Goal: Information Seeking & Learning: Find specific fact

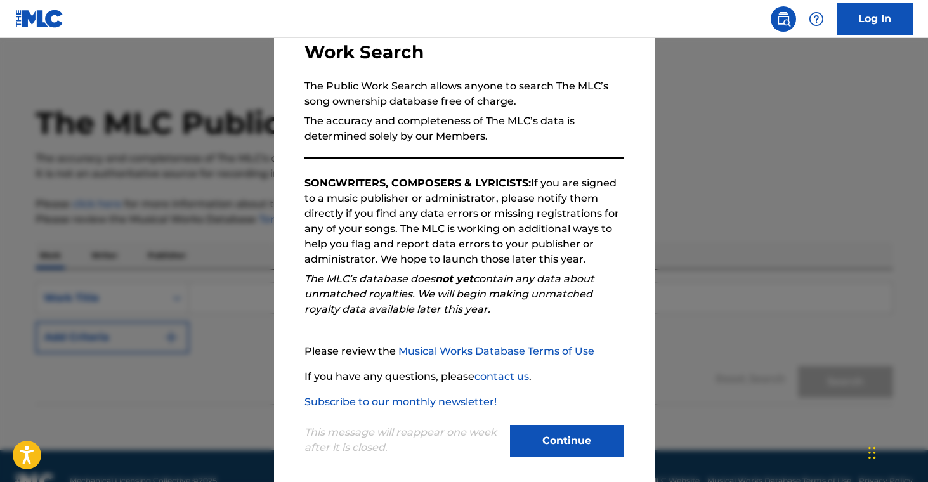
scroll to position [98, 0]
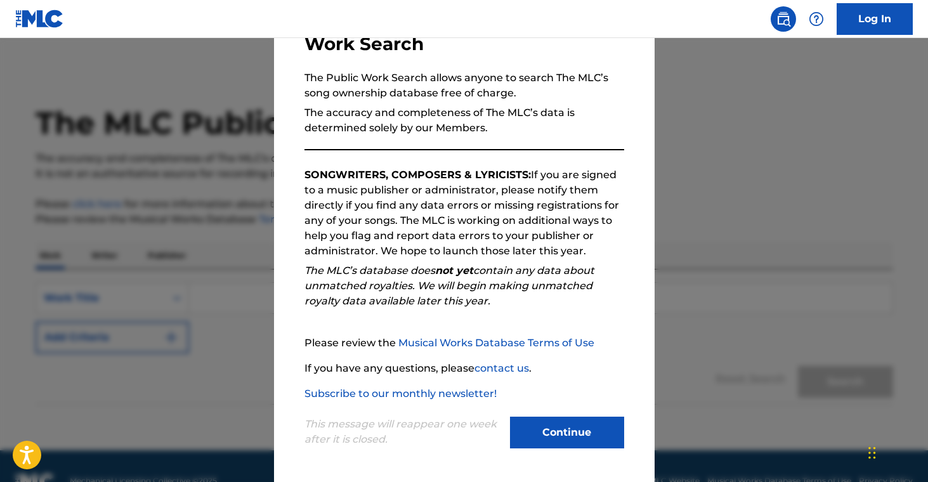
click at [561, 433] on button "Continue" at bounding box center [567, 433] width 114 height 32
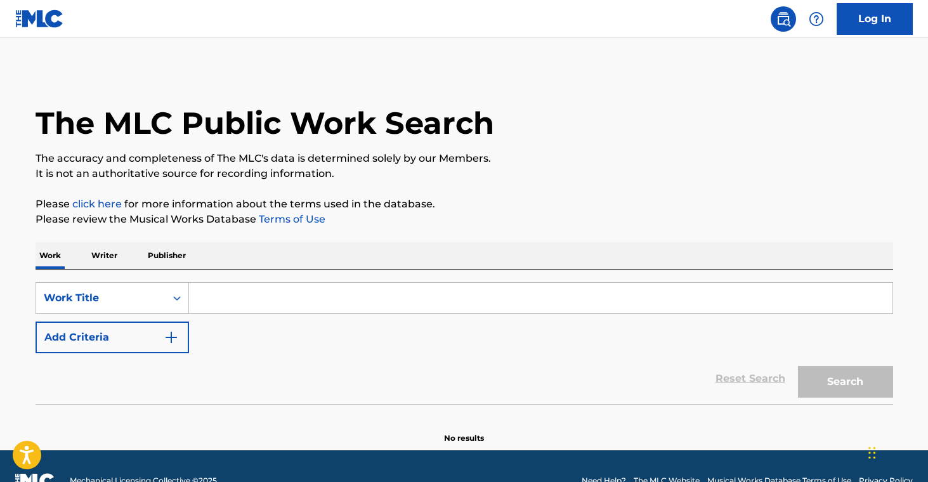
click at [220, 297] on input "Search Form" at bounding box center [540, 298] width 703 height 30
paste input "Crazy Rhythm - [PERSON_NAME]"
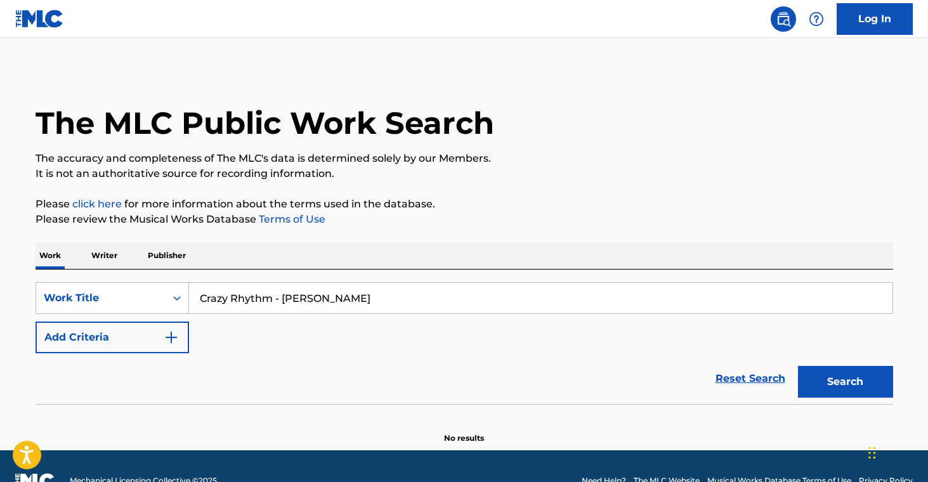
drag, startPoint x: 283, startPoint y: 300, endPoint x: 375, endPoint y: 296, distance: 92.0
click at [379, 299] on input "Crazy Rhythm - [PERSON_NAME]" at bounding box center [540, 298] width 703 height 30
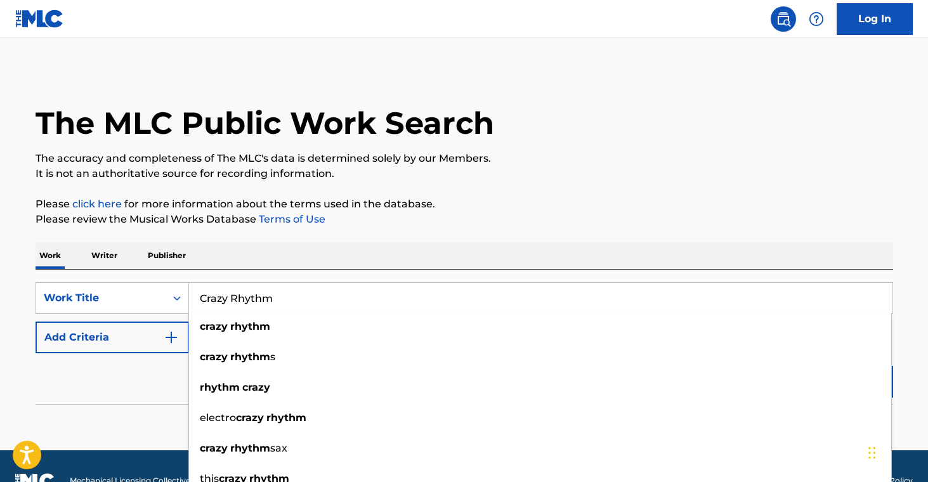
type input "Crazy Rhythm"
click at [110, 340] on button "Add Criteria" at bounding box center [112, 338] width 153 height 32
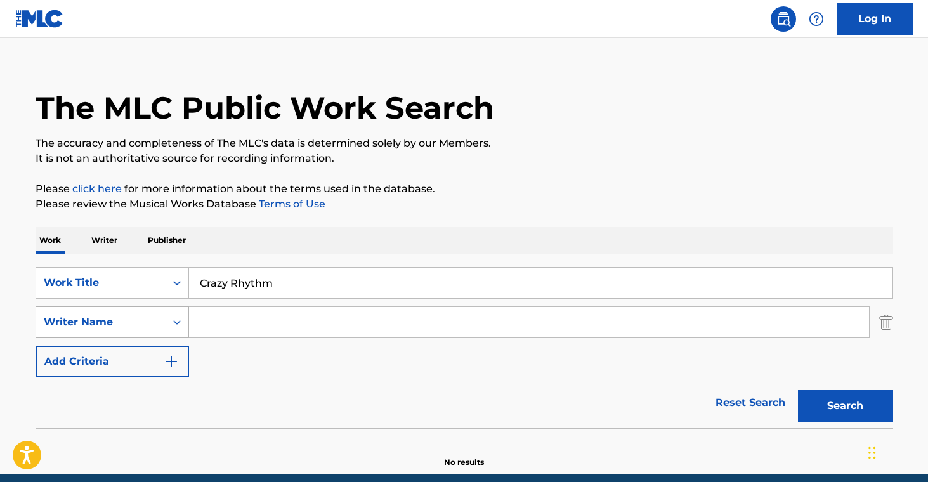
click at [155, 336] on div "Writer Name" at bounding box center [112, 322] width 153 height 32
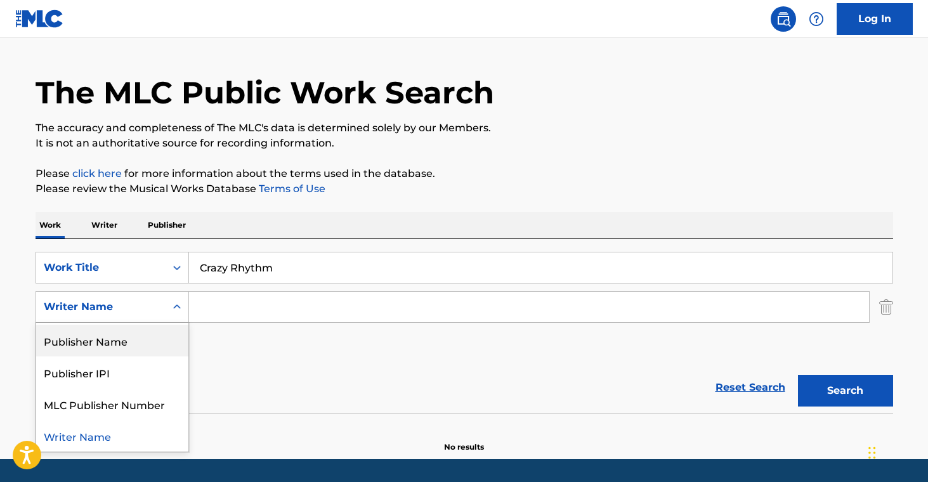
scroll to position [0, 0]
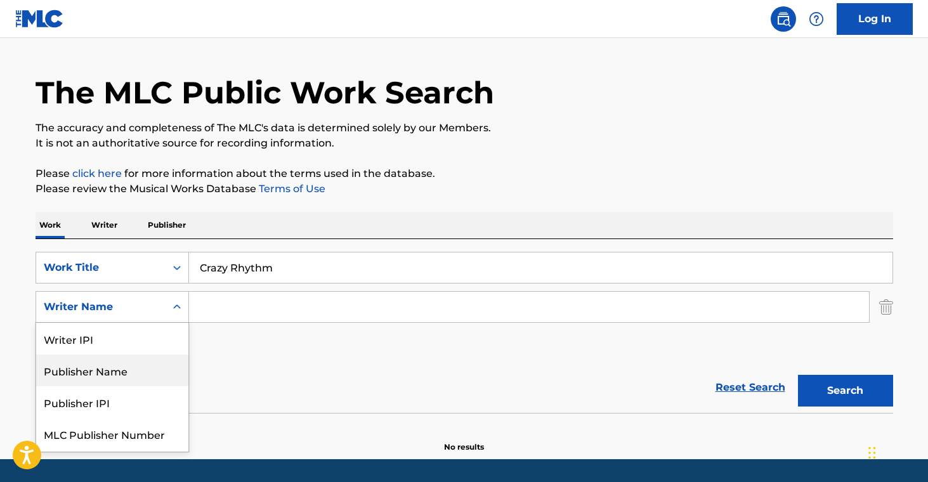
click at [232, 301] on input "Search Form" at bounding box center [529, 307] width 680 height 30
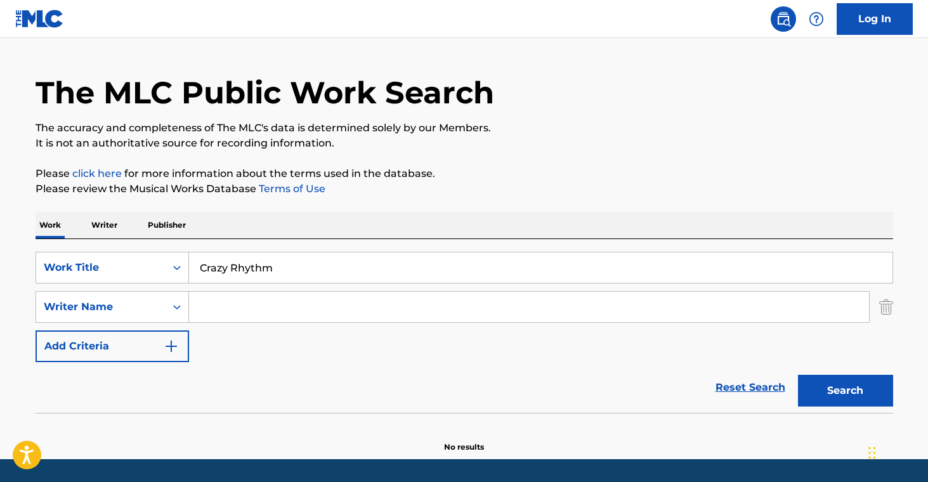
paste input "[PERSON_NAME]"
click at [856, 388] on button "Search" at bounding box center [845, 391] width 95 height 32
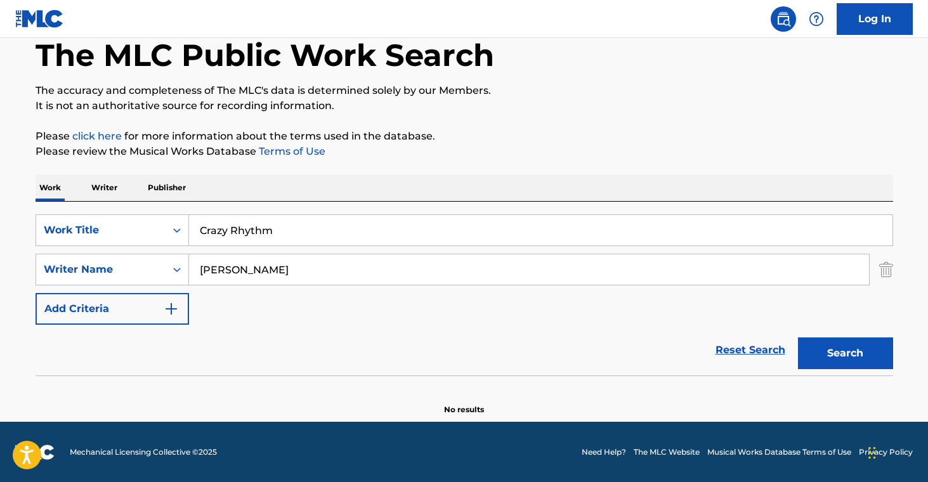
scroll to position [68, 0]
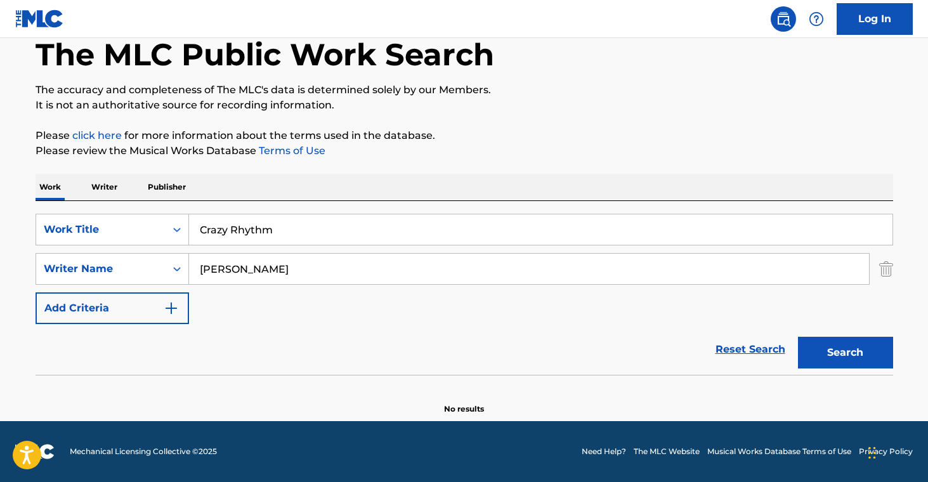
click at [258, 228] on input "Crazy Rhythm" at bounding box center [540, 229] width 703 height 30
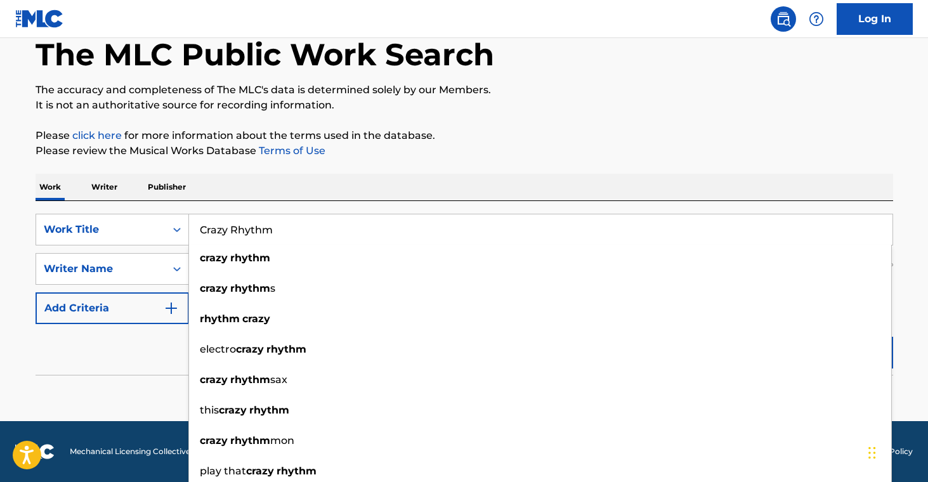
click at [261, 180] on div "Work Writer Publisher" at bounding box center [465, 187] width 858 height 27
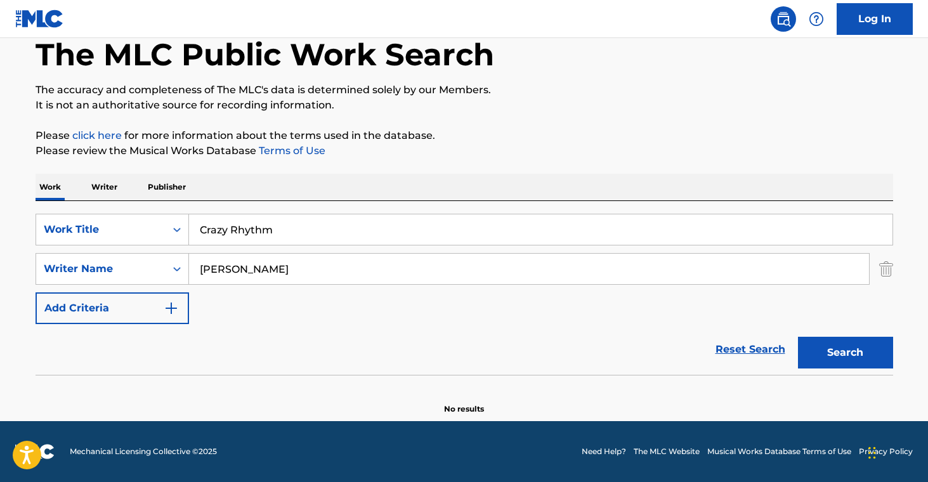
click at [226, 265] on input "[PERSON_NAME]" at bounding box center [529, 269] width 680 height 30
click at [226, 266] on input "[PERSON_NAME]" at bounding box center [529, 269] width 680 height 30
click at [226, 266] on input "Django Reinhardt" at bounding box center [529, 269] width 680 height 30
paste input "CAESAR IRVING"
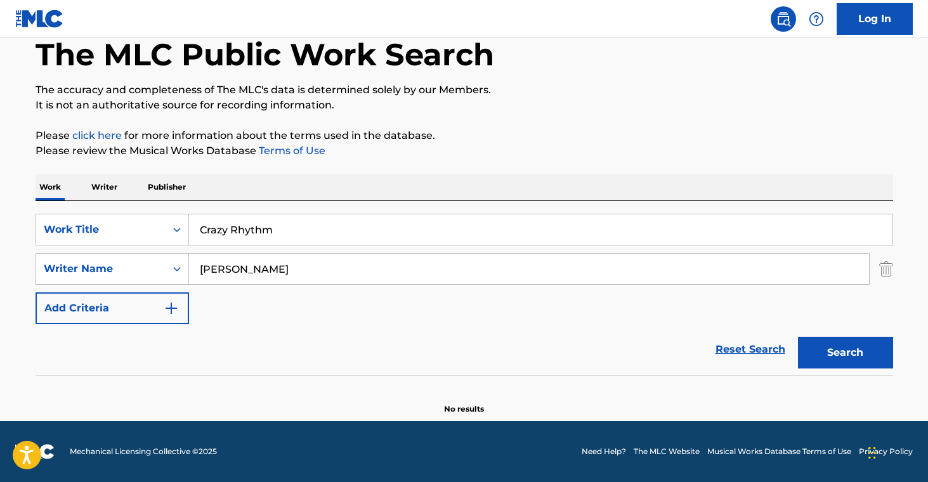
type input "CAESAR IRVING"
click at [833, 359] on button "Search" at bounding box center [845, 353] width 95 height 32
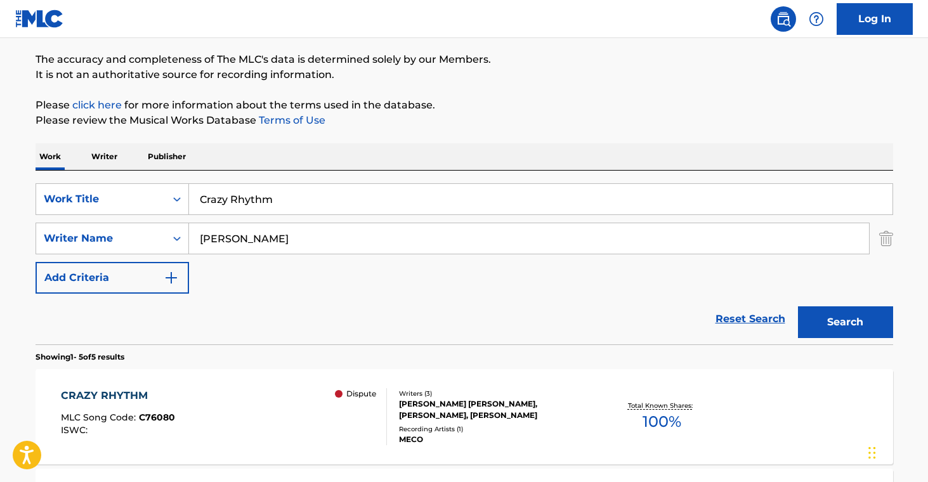
scroll to position [103, 0]
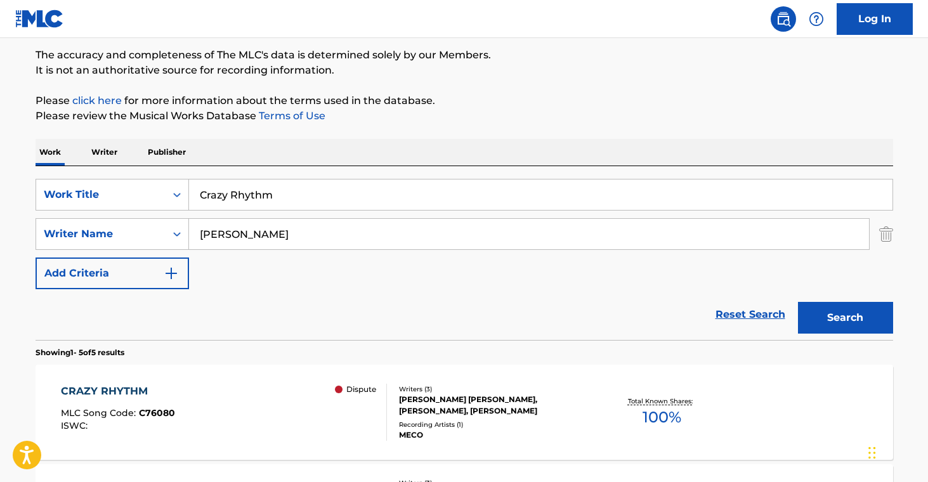
click at [495, 407] on div "R. WOLFE KAHN, JOSEPH MEYER, IRVING CAESAR" at bounding box center [495, 405] width 192 height 23
